Goal: Task Accomplishment & Management: Use online tool/utility

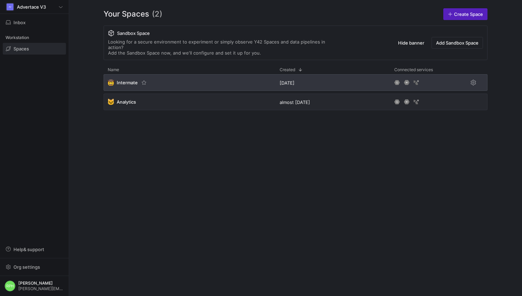
click at [125, 80] on span "Intermate" at bounding box center [127, 83] width 21 height 6
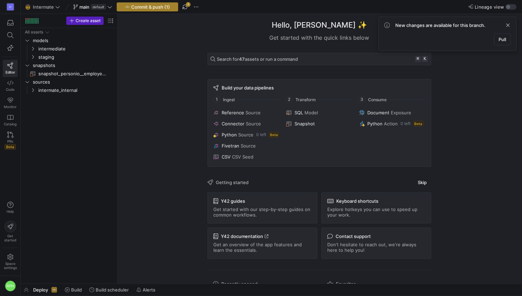
click at [131, 6] on span "Commit & push (1)" at bounding box center [150, 7] width 39 height 6
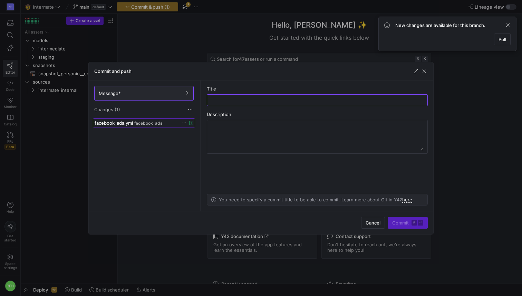
click at [130, 120] on span "facebook_ads.yml" at bounding box center [114, 123] width 38 height 6
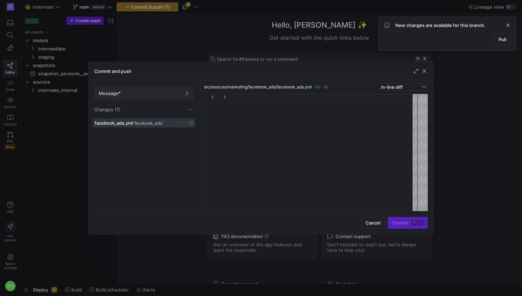
click at [183, 123] on icon at bounding box center [184, 122] width 4 height 4
click at [423, 70] on div at bounding box center [261, 148] width 522 height 296
click at [423, 70] on span "button" at bounding box center [424, 71] width 7 height 7
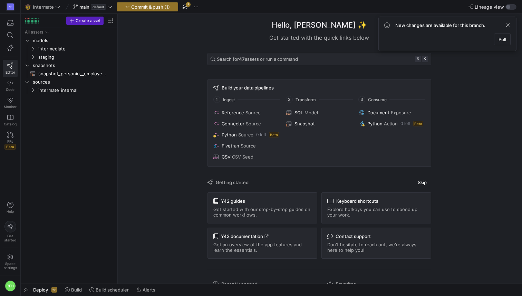
click at [185, 12] on y42-top-nav "🤠 Intermate main default Commit & push (1) 3 Lineage view" at bounding box center [271, 7] width 501 height 14
click at [185, 6] on span "button" at bounding box center [185, 7] width 8 height 8
click at [111, 5] on icon at bounding box center [109, 6] width 5 height 5
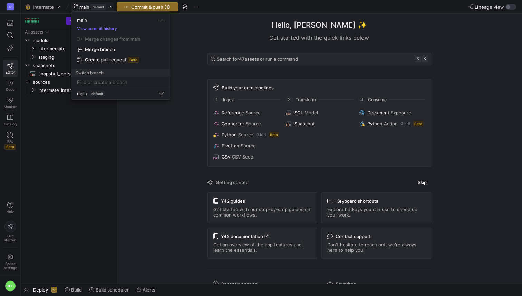
click at [191, 9] on div at bounding box center [261, 148] width 522 height 296
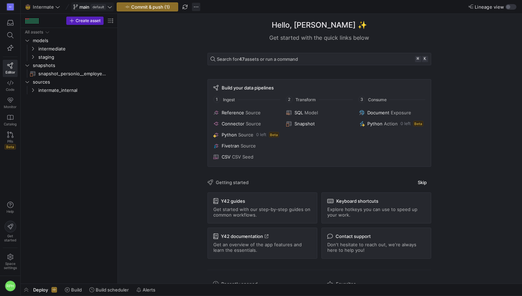
click at [194, 8] on span "button" at bounding box center [196, 7] width 8 height 8
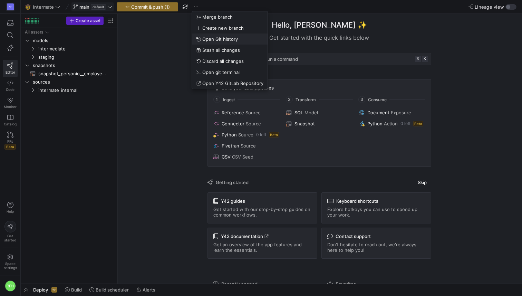
click at [229, 40] on span "Open Git history" at bounding box center [220, 39] width 36 height 6
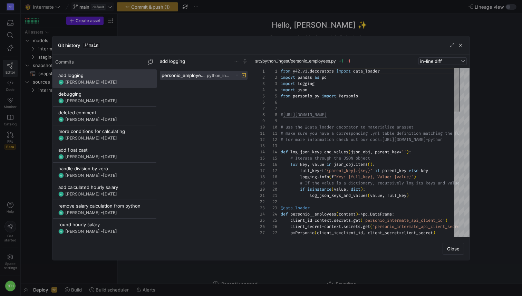
scroll to position [62, 0]
click at [182, 21] on div at bounding box center [261, 148] width 522 height 296
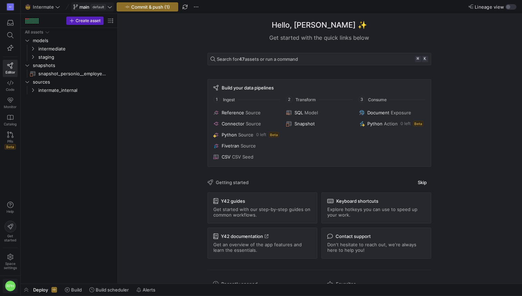
click at [12, 283] on div "RPH" at bounding box center [10, 285] width 11 height 11
click at [52, 2] on div at bounding box center [261, 148] width 522 height 296
click at [52, 4] on span "Intermate" at bounding box center [43, 7] width 21 height 6
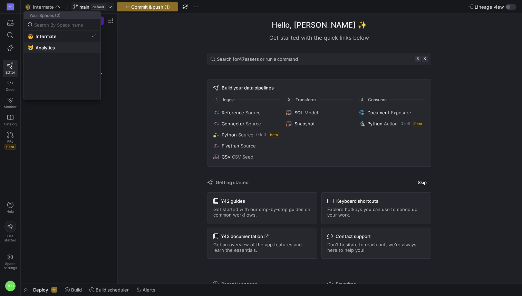
click at [49, 50] on span "Analytics" at bounding box center [45, 48] width 19 height 6
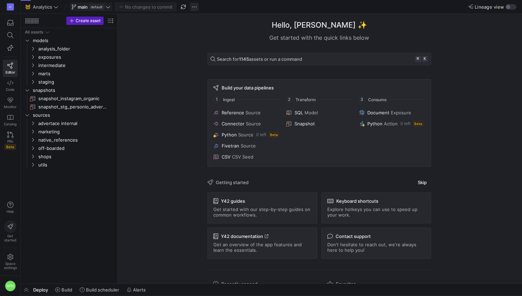
click at [194, 9] on span "button" at bounding box center [194, 7] width 8 height 8
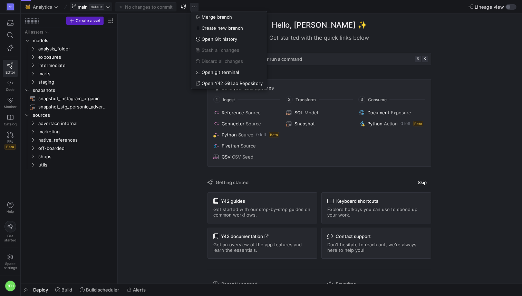
click at [194, 9] on div at bounding box center [261, 148] width 522 height 296
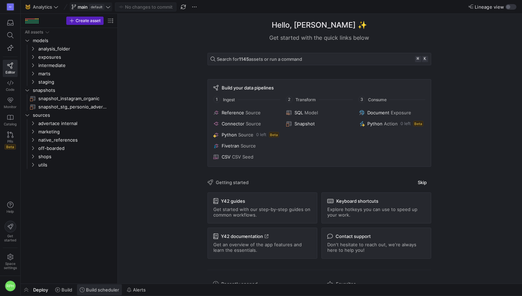
click at [93, 292] on span "Build scheduler" at bounding box center [102, 290] width 33 height 6
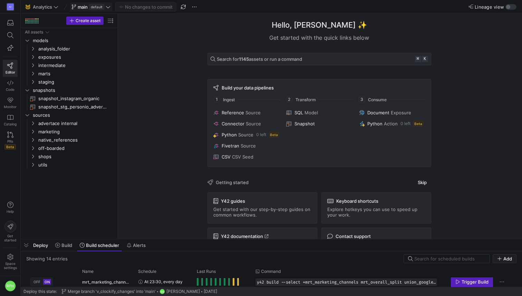
drag, startPoint x: 181, startPoint y: 171, endPoint x: 180, endPoint y: 244, distance: 73.5
click at [181, 241] on div at bounding box center [271, 239] width 501 height 3
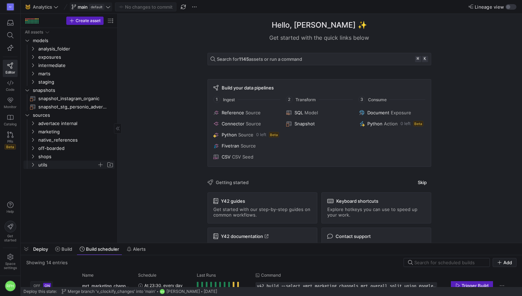
click at [54, 164] on span "utils" at bounding box center [67, 165] width 59 height 8
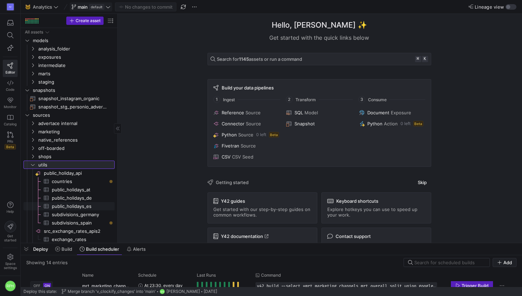
scroll to position [9, 0]
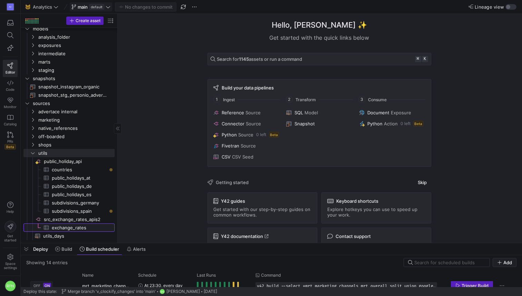
click at [59, 227] on span "exchange_rates​​​​​​​​​" at bounding box center [79, 228] width 55 height 8
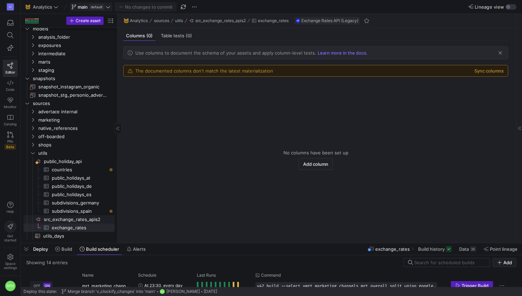
click at [61, 221] on span "src_exchange_rates_apis2​​​​​​​​" at bounding box center [79, 219] width 70 height 8
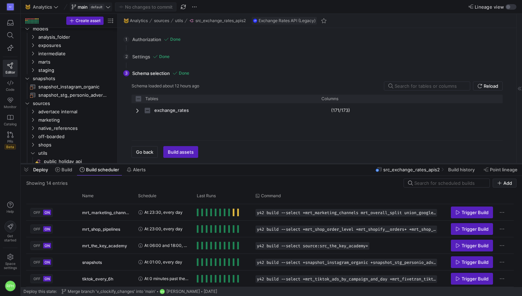
scroll to position [146, 0]
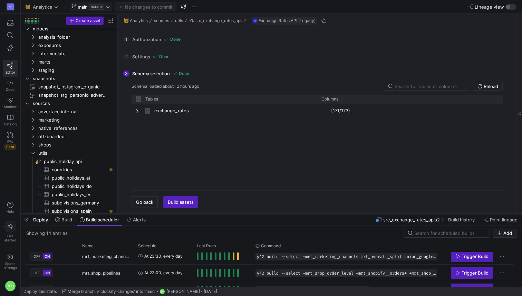
drag, startPoint x: 155, startPoint y: 244, endPoint x: 152, endPoint y: 214, distance: 29.5
click at [152, 214] on div at bounding box center [271, 213] width 501 height 3
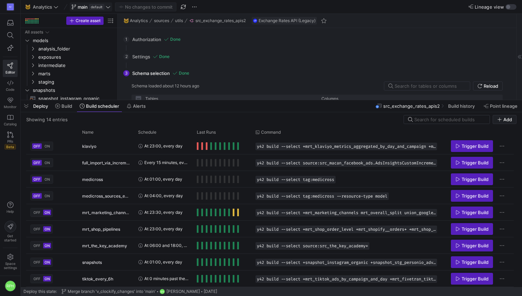
scroll to position [153, 0]
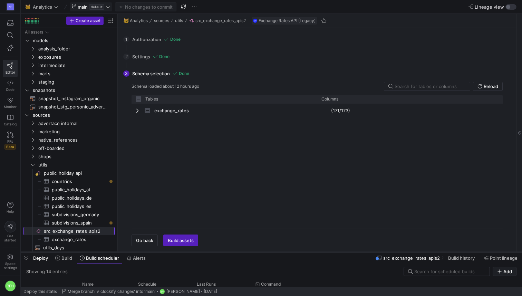
drag, startPoint x: 247, startPoint y: 214, endPoint x: 247, endPoint y: 252, distance: 38.3
click at [247, 252] on div at bounding box center [271, 252] width 501 height 3
click at [107, 259] on span "Build scheduler" at bounding box center [102, 258] width 33 height 6
click at [107, 233] on div "All assets models intermediate staging snapshots sources analysis_folder exposu…" at bounding box center [70, 140] width 94 height 224
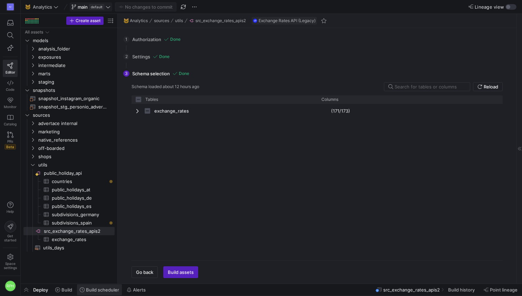
click at [101, 290] on span "Build scheduler" at bounding box center [102, 290] width 33 height 6
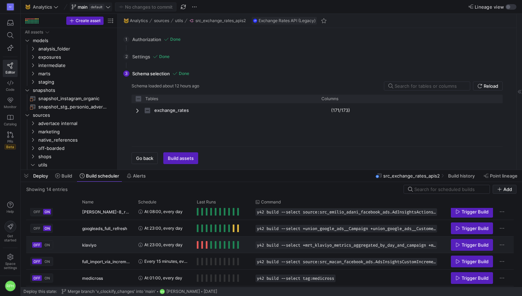
scroll to position [55, 0]
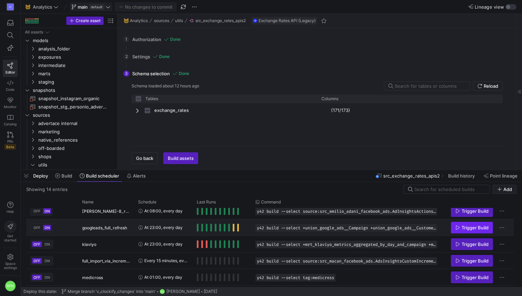
click at [470, 228] on span "Trigger Build" at bounding box center [475, 228] width 27 height 6
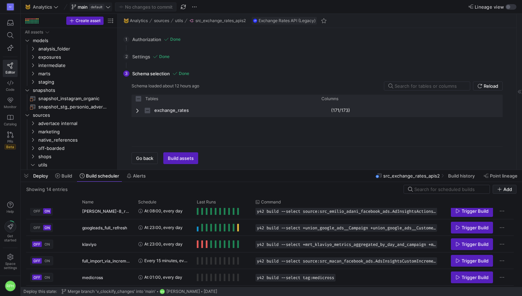
click at [136, 110] on span "Press SPACE to select this row." at bounding box center [138, 111] width 5 height 6
click at [137, 110] on span "Press SPACE to select this row." at bounding box center [138, 111] width 5 height 6
checkbox input "false"
